Goal: Task Accomplishment & Management: Complete application form

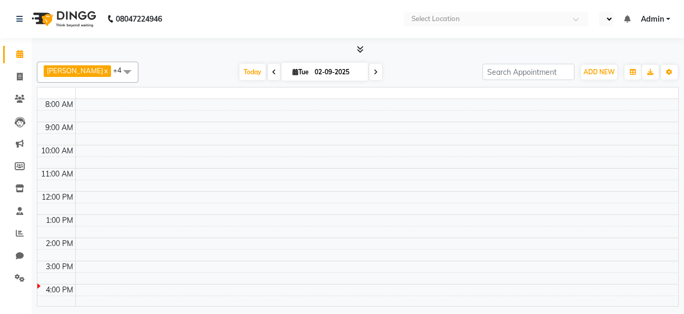
select select "en"
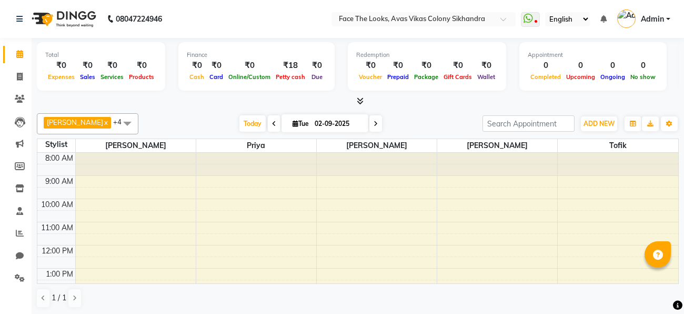
scroll to position [215, 0]
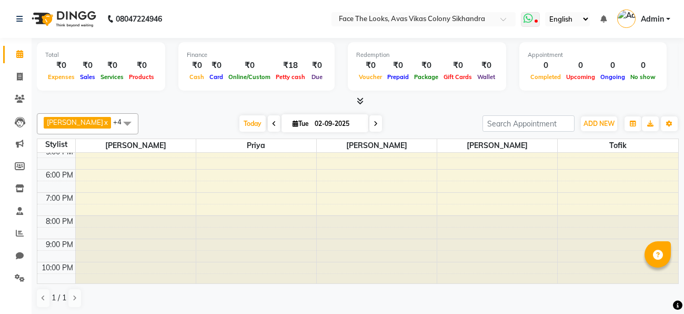
click at [533, 20] on icon at bounding box center [528, 18] width 9 height 11
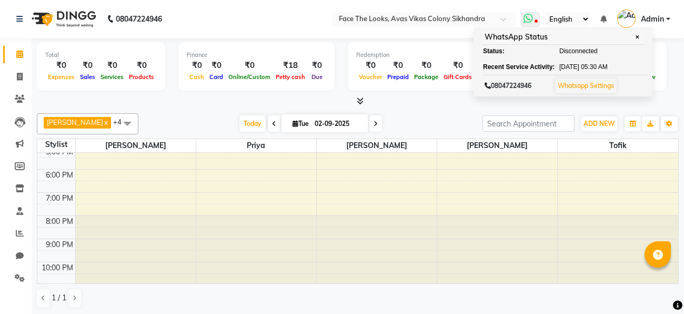
click at [533, 23] on icon at bounding box center [528, 18] width 9 height 11
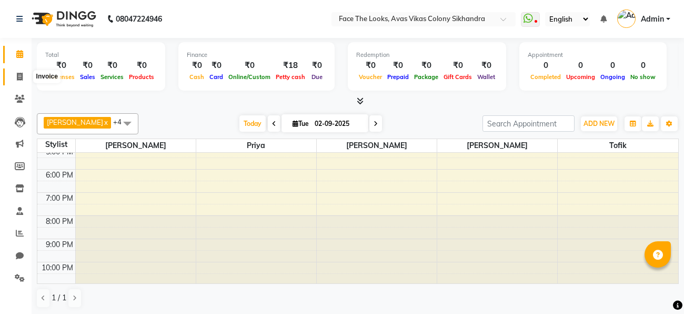
click at [19, 79] on icon at bounding box center [20, 77] width 6 height 8
select select "service"
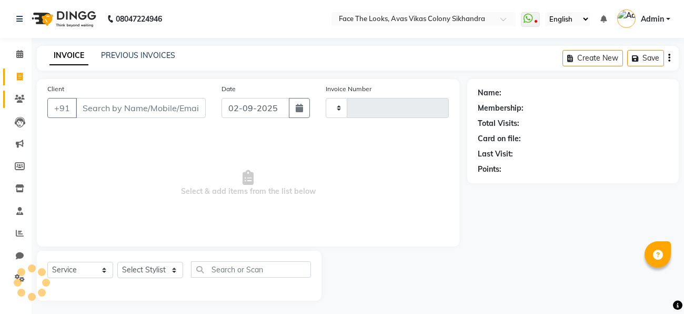
type input "0191"
select select "8471"
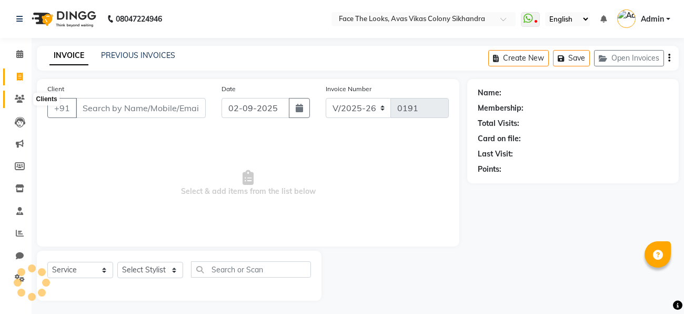
click at [21, 102] on icon at bounding box center [20, 99] width 10 height 8
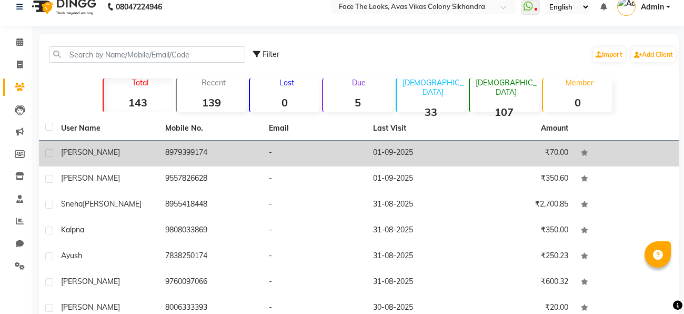
scroll to position [142, 0]
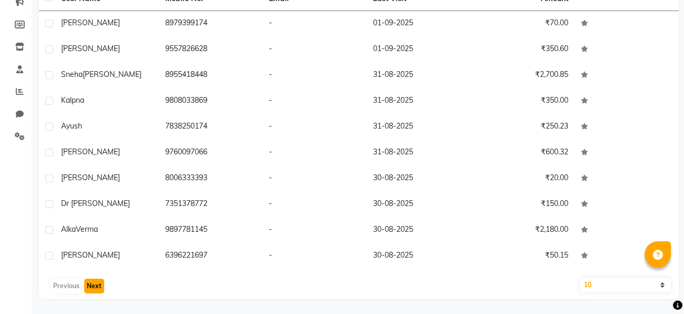
click at [93, 285] on button "Next" at bounding box center [94, 285] width 20 height 15
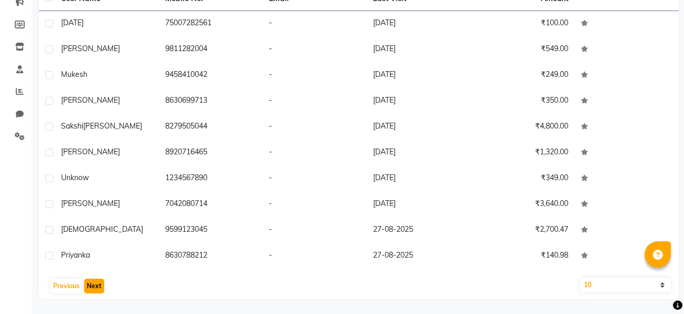
click at [93, 285] on button "Next" at bounding box center [94, 285] width 20 height 15
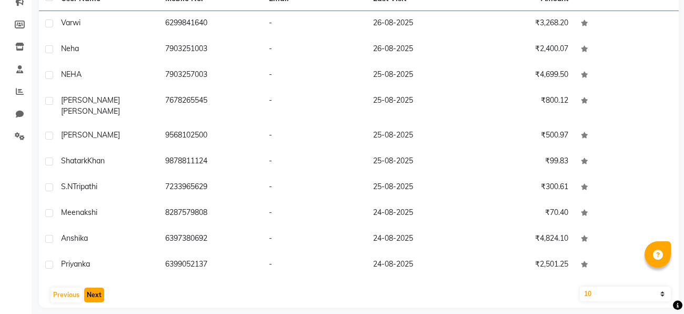
click at [93, 287] on button "Next" at bounding box center [94, 294] width 20 height 15
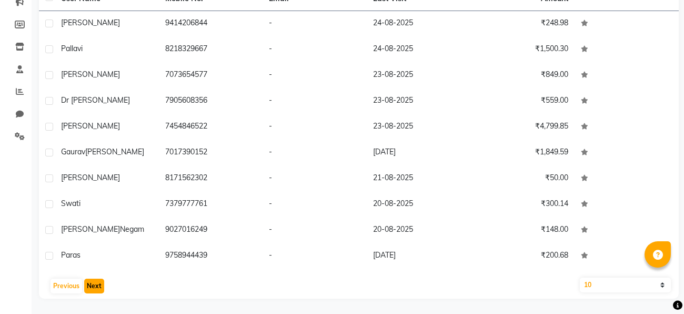
click at [93, 285] on button "Next" at bounding box center [94, 285] width 20 height 15
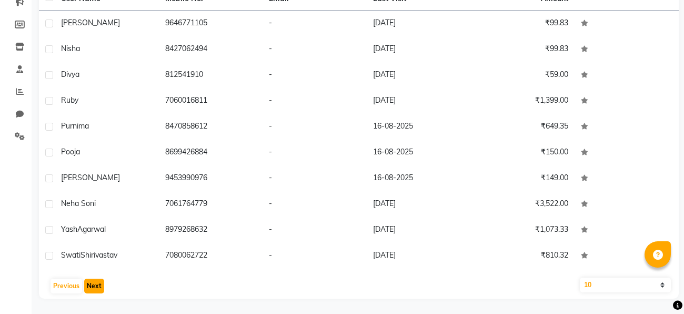
click at [93, 285] on button "Next" at bounding box center [94, 285] width 20 height 15
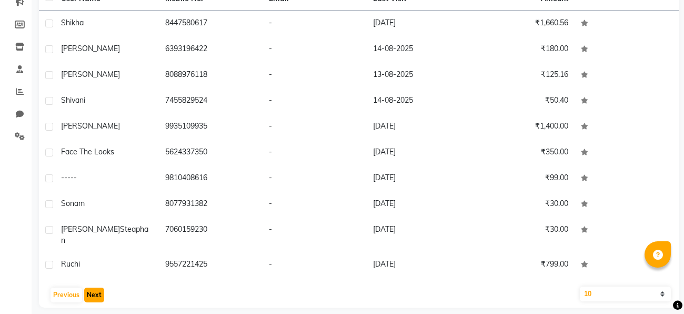
click at [93, 287] on button "Next" at bounding box center [94, 294] width 20 height 15
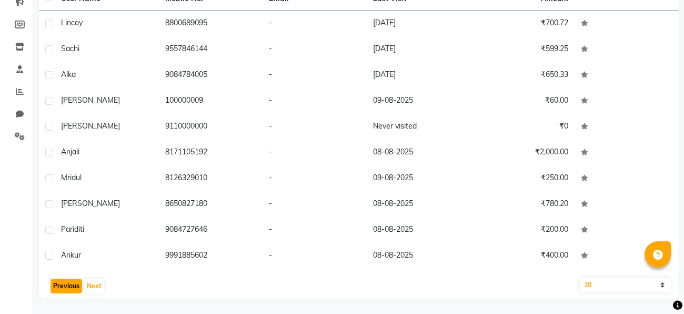
click at [54, 286] on button "Previous" at bounding box center [67, 285] width 32 height 15
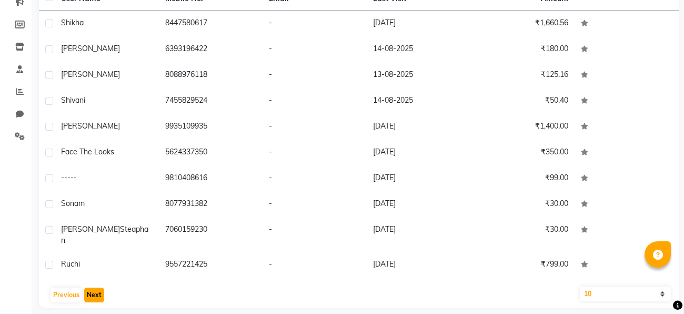
click at [96, 287] on button "Next" at bounding box center [94, 294] width 20 height 15
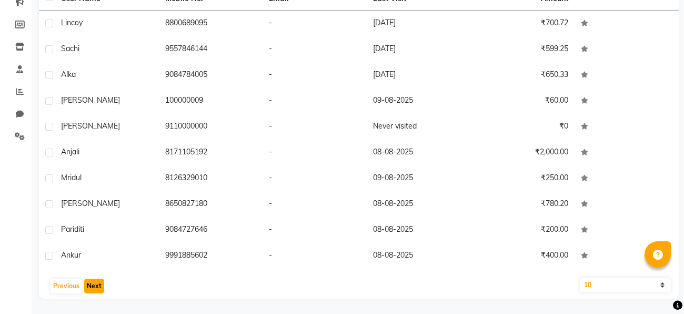
click at [96, 283] on button "Next" at bounding box center [94, 285] width 20 height 15
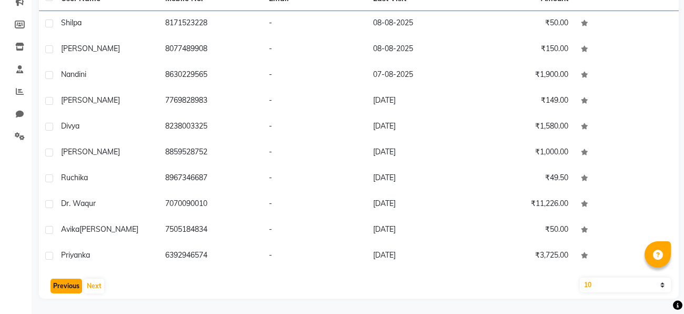
click at [63, 288] on button "Previous" at bounding box center [67, 285] width 32 height 15
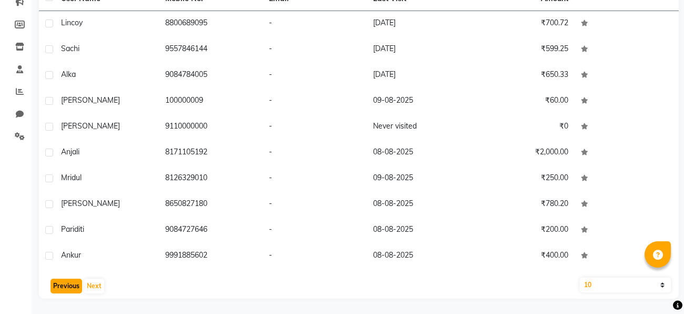
click at [63, 288] on button "Previous" at bounding box center [67, 285] width 32 height 15
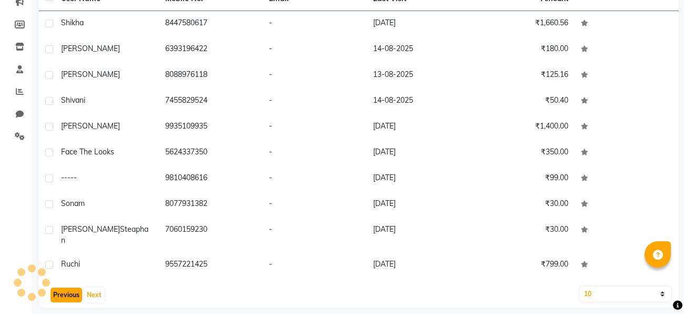
click at [63, 288] on button "Previous" at bounding box center [67, 294] width 32 height 15
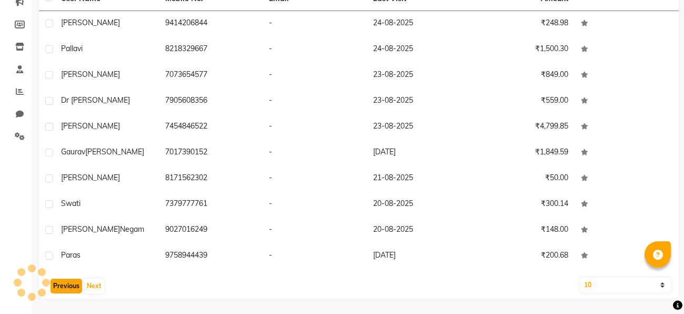
click at [63, 288] on button "Previous" at bounding box center [67, 285] width 32 height 15
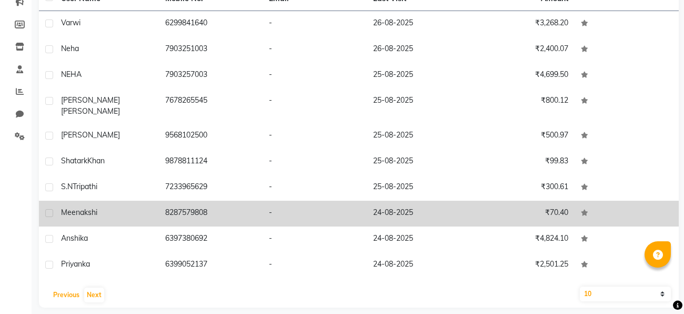
scroll to position [0, 0]
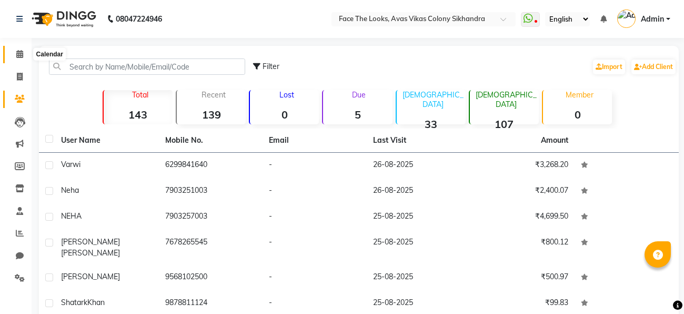
click at [18, 55] on icon at bounding box center [19, 54] width 7 height 8
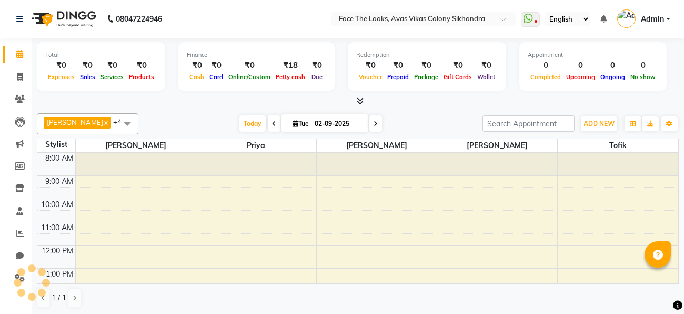
click at [24, 67] on li "Invoice" at bounding box center [16, 77] width 32 height 23
click at [11, 82] on span at bounding box center [20, 77] width 18 height 12
select select "service"
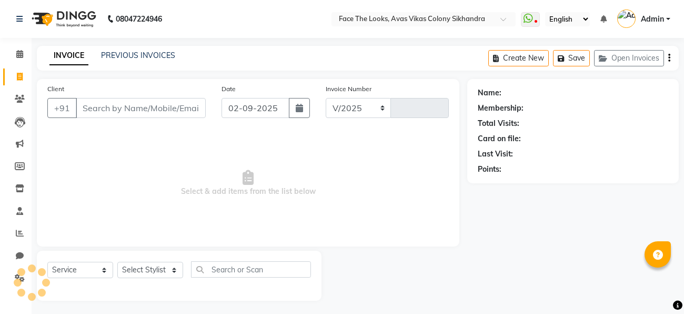
select select "8471"
type input "0191"
click at [22, 100] on icon at bounding box center [20, 99] width 10 height 8
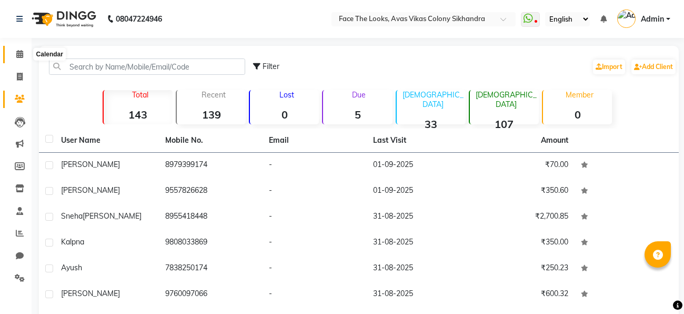
click at [18, 57] on icon at bounding box center [19, 54] width 7 height 8
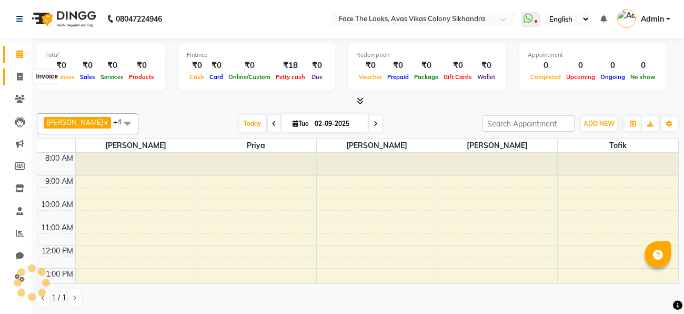
click at [21, 75] on icon at bounding box center [20, 77] width 6 height 8
select select "service"
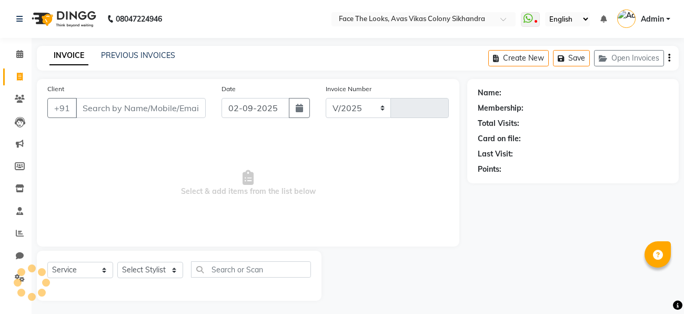
select select "8471"
type input "0191"
